Goal: Task Accomplishment & Management: Manage account settings

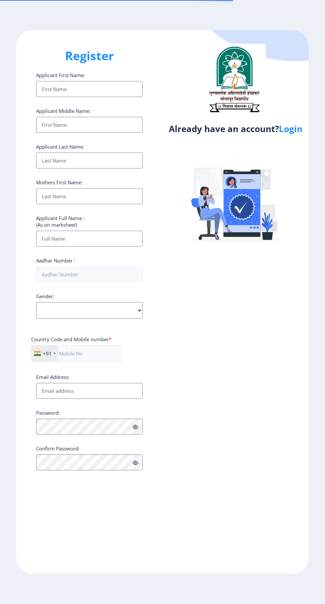
select select
click at [291, 133] on link "Login" at bounding box center [291, 129] width 24 height 12
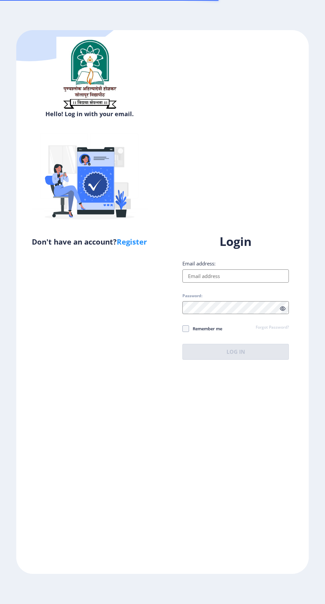
click at [232, 283] on input "Email address:" at bounding box center [235, 276] width 106 height 13
type input "[EMAIL_ADDRESS][DOMAIN_NAME]"
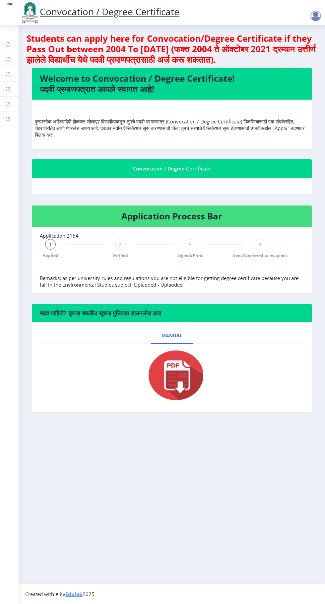
click at [17, 91] on link "Myapplication" at bounding box center [9, 89] width 19 height 15
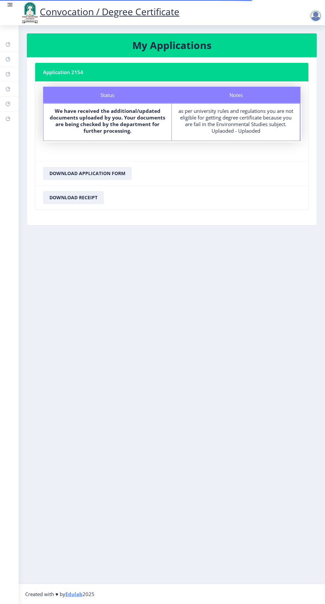
click at [121, 128] on b "We have received the additional/updated documents uploaded by you. Your documen…" at bounding box center [107, 121] width 115 height 26
click at [236, 132] on div "as per university rules and regulations you are not eligible for getting degree…" at bounding box center [236, 121] width 116 height 26
click at [107, 173] on button "Download Application Form" at bounding box center [87, 173] width 88 height 13
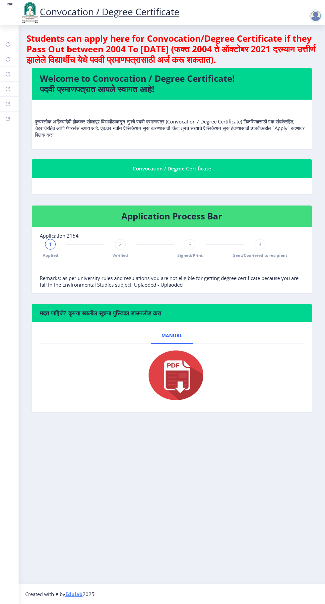
click at [50, 244] on span "1" at bounding box center [50, 244] width 3 height 7
click at [120, 244] on span "2" at bounding box center [120, 244] width 3 height 7
click at [120, 245] on span "2" at bounding box center [120, 244] width 3 height 7
click at [191, 247] on div "3" at bounding box center [189, 244] width 11 height 11
click at [263, 244] on div "4" at bounding box center [259, 244] width 11 height 11
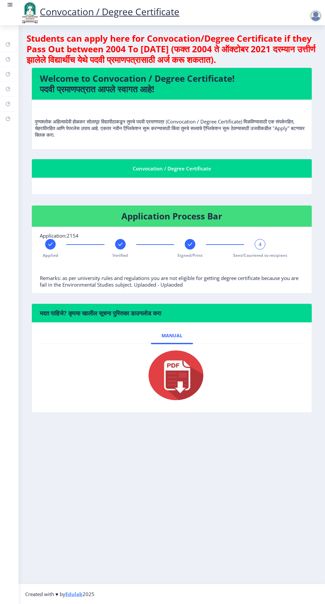
click at [260, 244] on span "4" at bounding box center [259, 244] width 3 height 7
click at [6, 42] on rect at bounding box center [7, 44] width 5 height 5
click at [9, 73] on rect at bounding box center [7, 74] width 5 height 5
select select
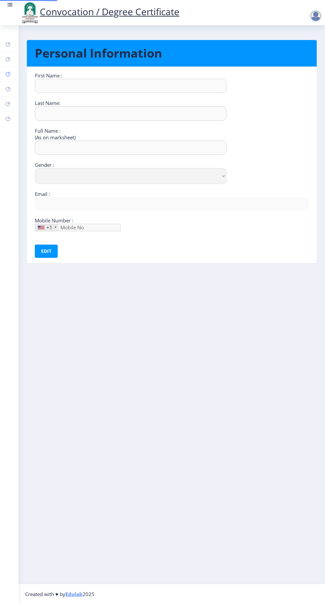
type input "Sandhyrani"
type input "Yalgonda"
type input "[PERSON_NAME]"
select select "[DEMOGRAPHIC_DATA]"
type input "[EMAIL_ADDRESS][DOMAIN_NAME]"
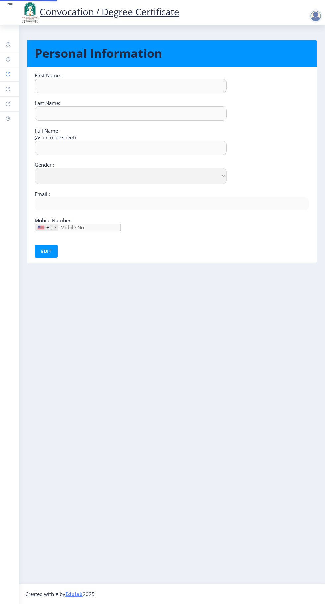
type input "9049773177"
click at [8, 59] on rect at bounding box center [7, 59] width 5 height 5
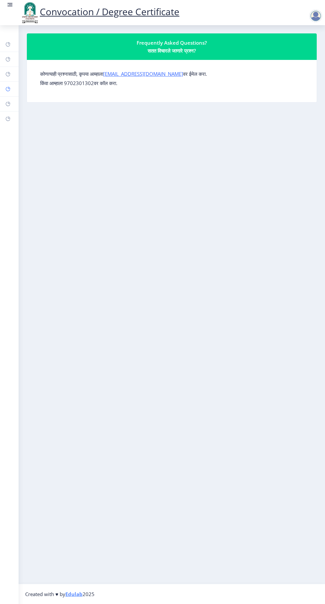
click at [8, 91] on rect at bounding box center [7, 88] width 5 height 5
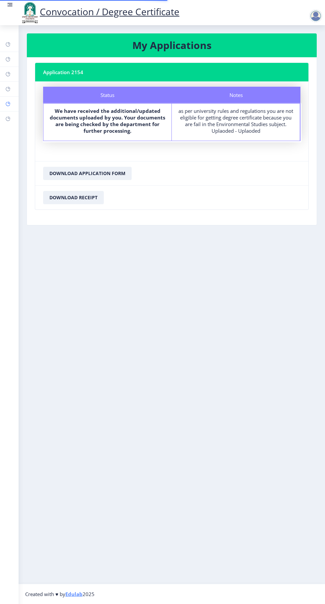
click at [5, 106] on rect at bounding box center [7, 103] width 5 height 5
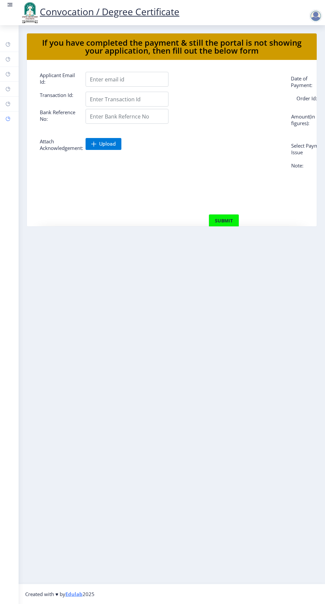
click at [8, 118] on rect at bounding box center [7, 118] width 5 height 5
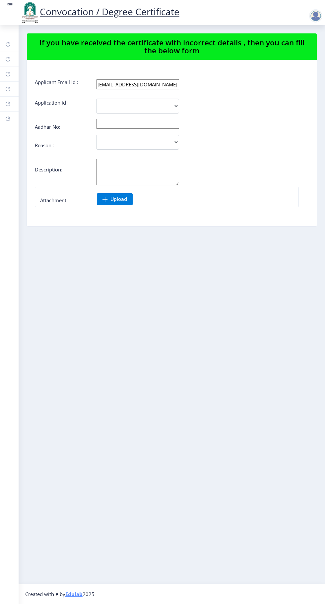
click at [11, 10] on link at bounding box center [10, 12] width 7 height 23
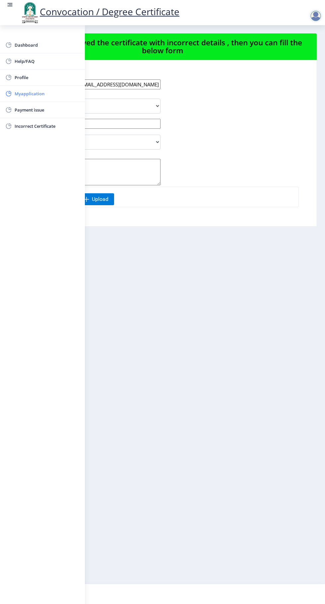
click at [34, 95] on span "Myapplication" at bounding box center [47, 94] width 65 height 8
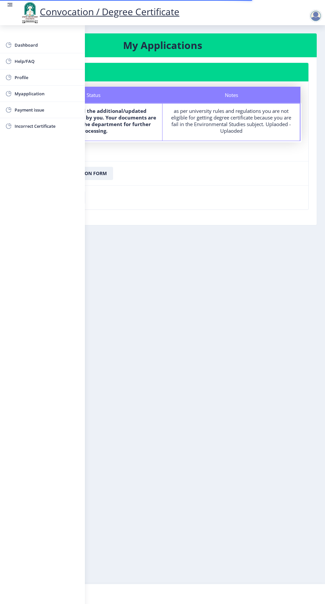
click at [8, 7] on rect at bounding box center [10, 4] width 7 height 7
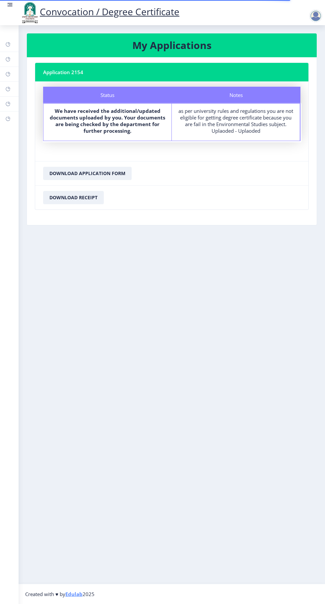
click at [300, 12] on div "Convocation / Degree Certificate" at bounding box center [169, 12] width 325 height 23
click at [313, 22] on div at bounding box center [315, 15] width 13 height 13
click at [295, 55] on span "Log out" at bounding box center [298, 52] width 42 height 8
